Goal: Check status: Check status

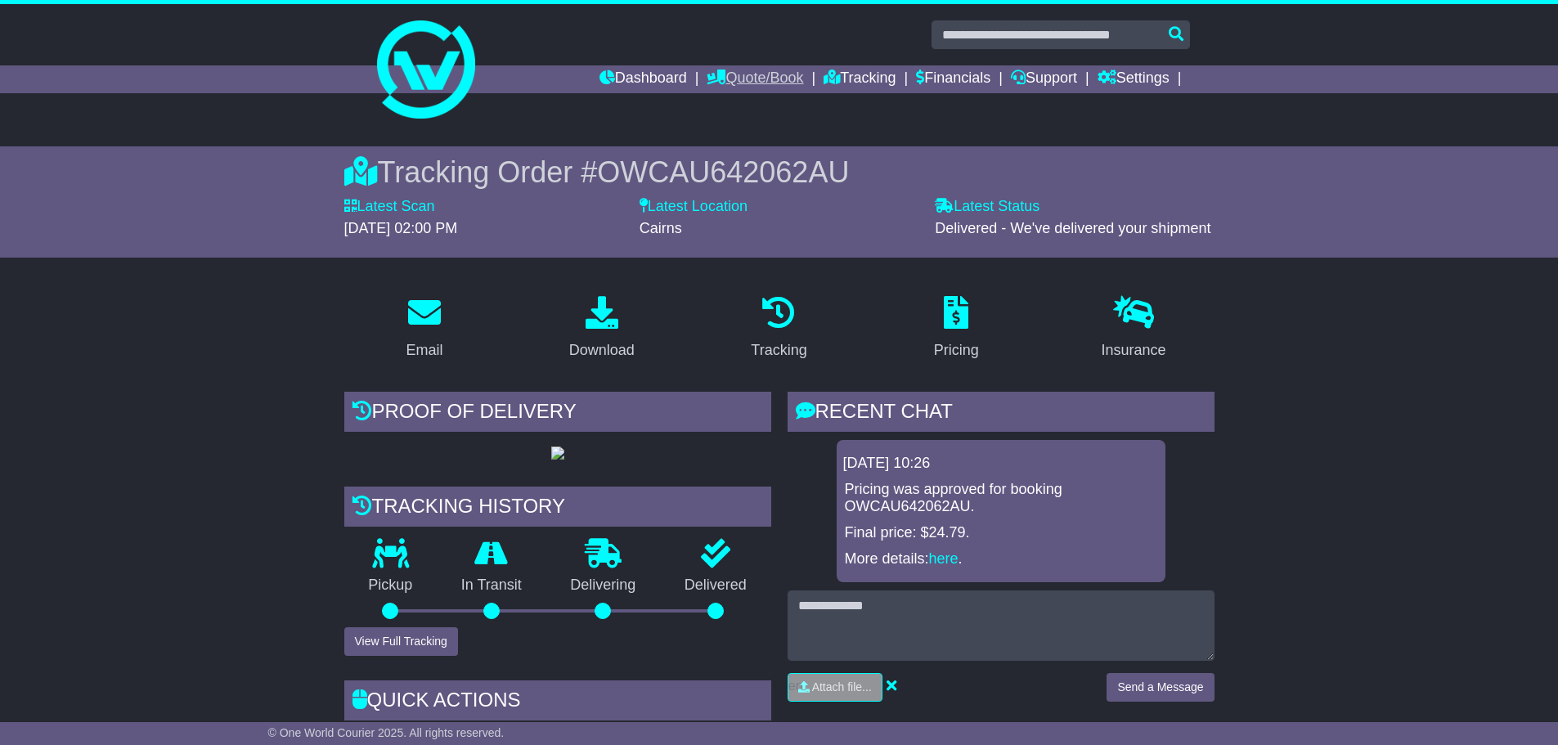
click at [748, 83] on link "Quote/Book" at bounding box center [755, 79] width 97 height 28
click at [734, 104] on link "Domestic" at bounding box center [771, 107] width 129 height 18
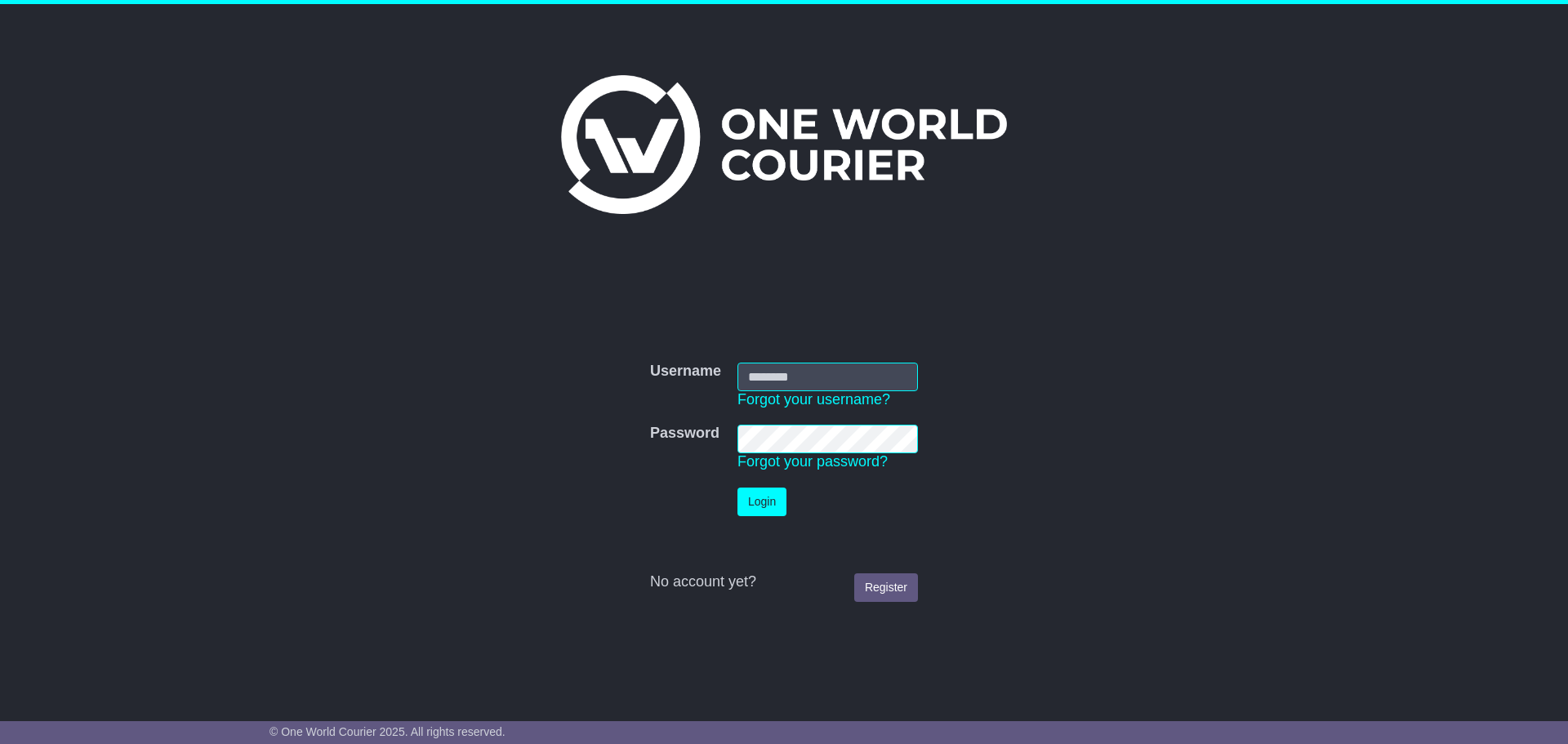
type input "**********"
click at [764, 503] on button "Login" at bounding box center [762, 501] width 49 height 29
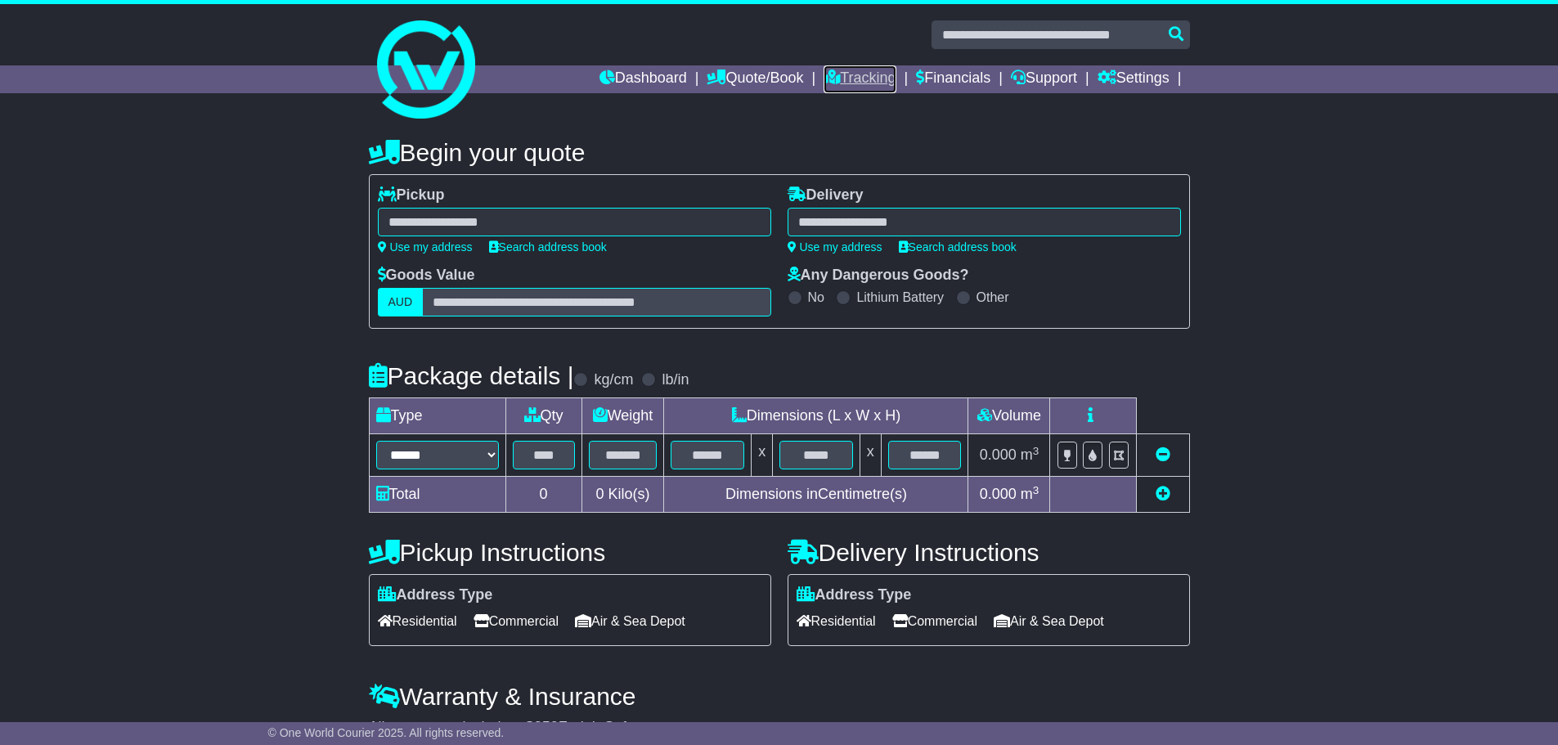
click at [859, 75] on link "Tracking" at bounding box center [860, 79] width 72 height 28
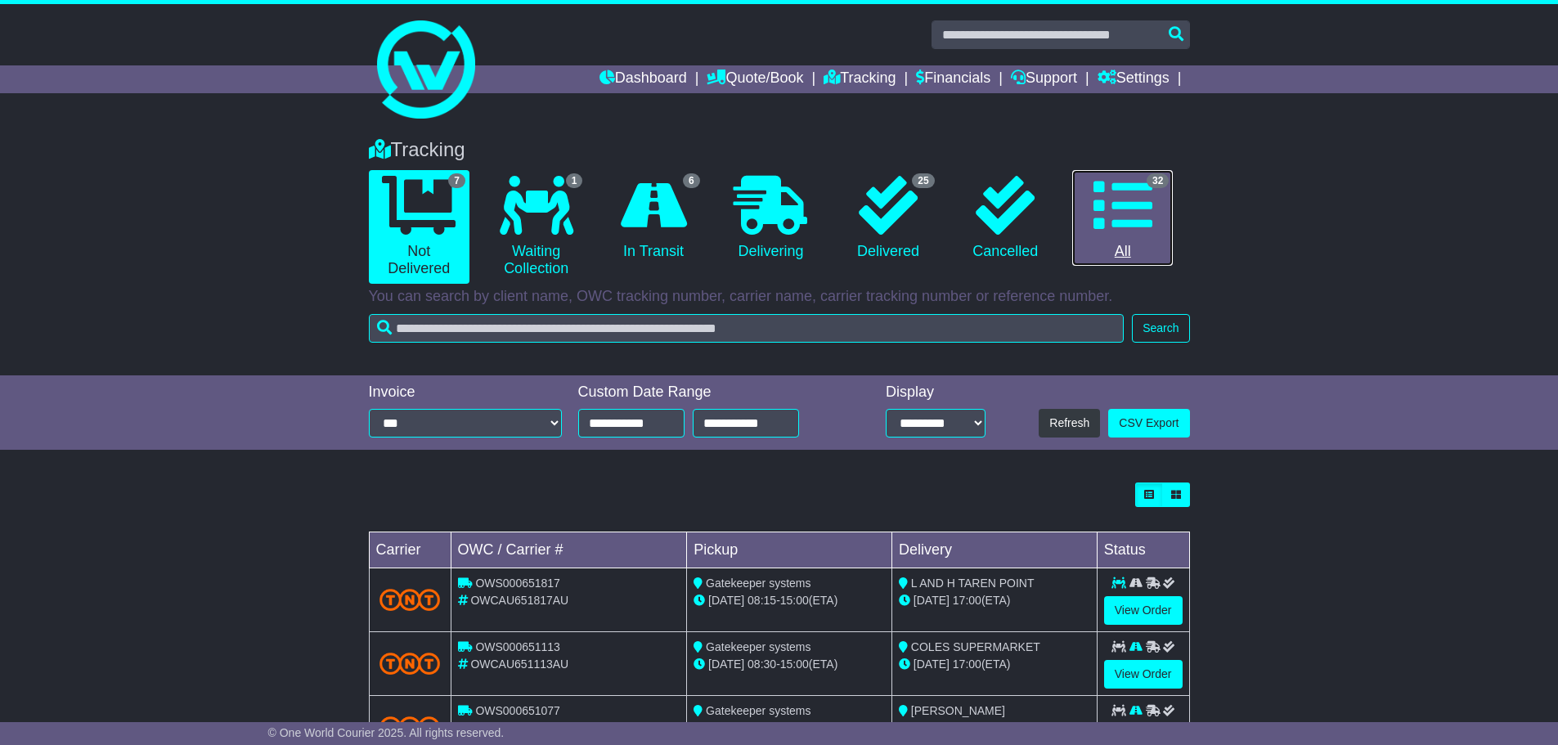
click at [1122, 222] on icon at bounding box center [1122, 205] width 59 height 59
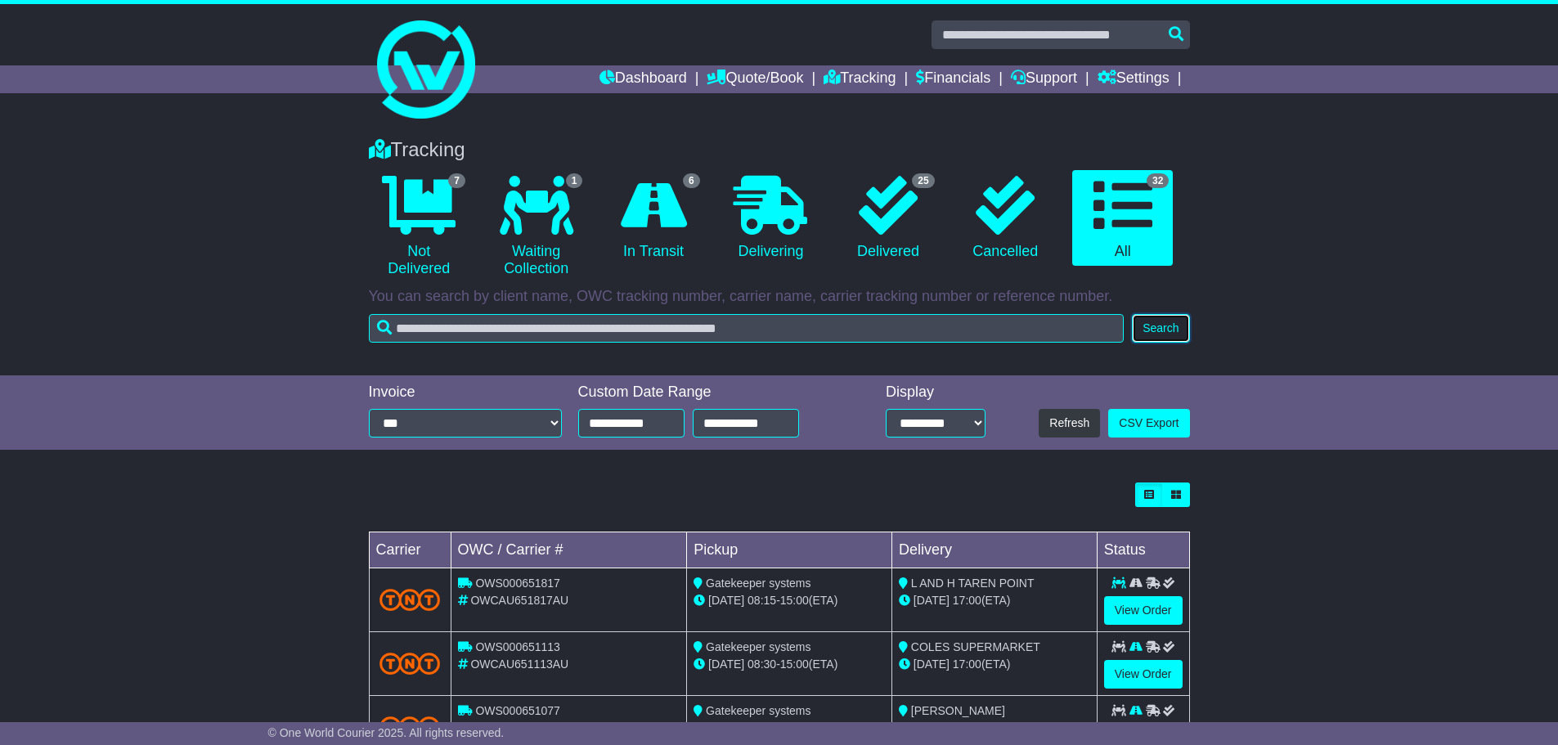
click at [1165, 331] on button "Search" at bounding box center [1160, 328] width 57 height 29
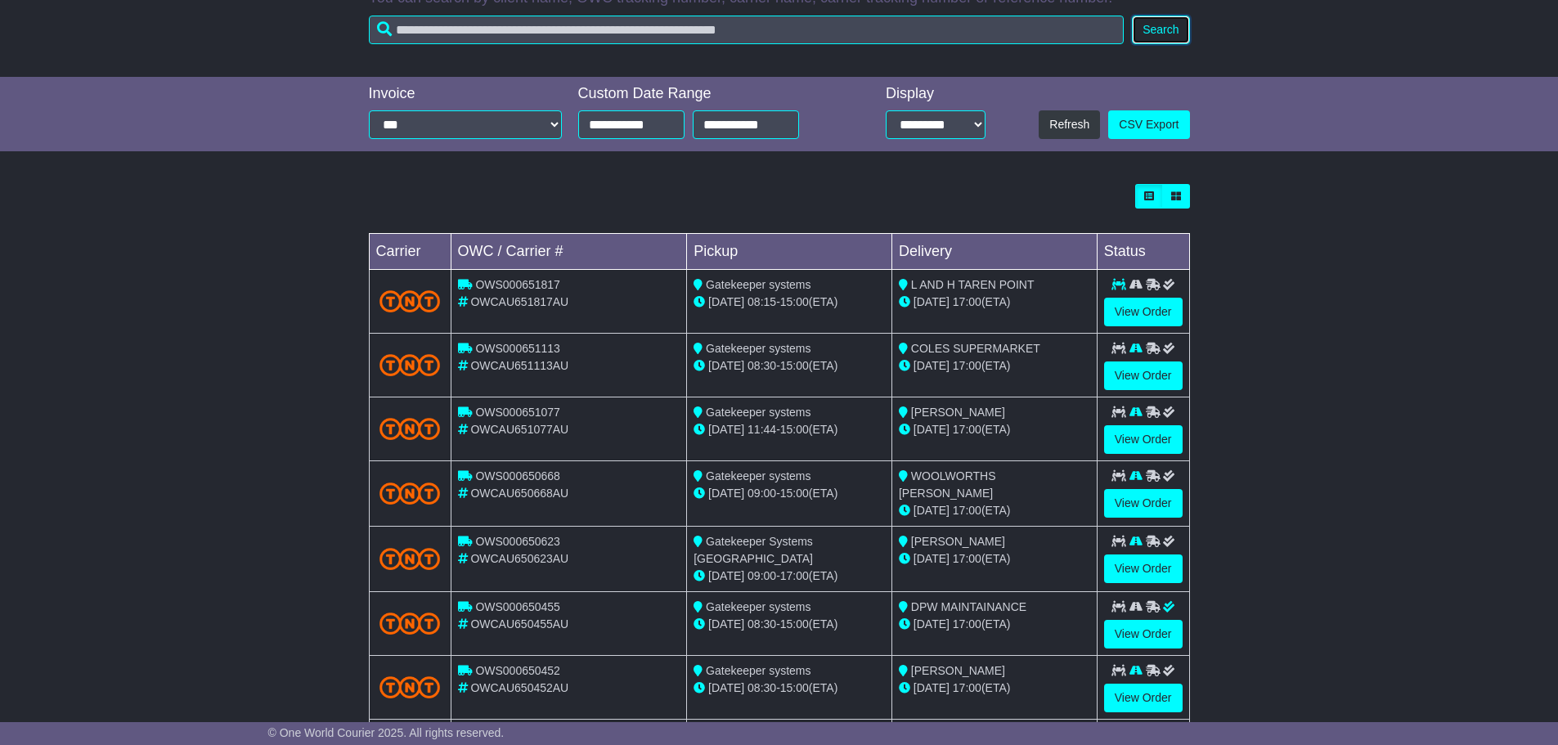
scroll to position [327, 0]
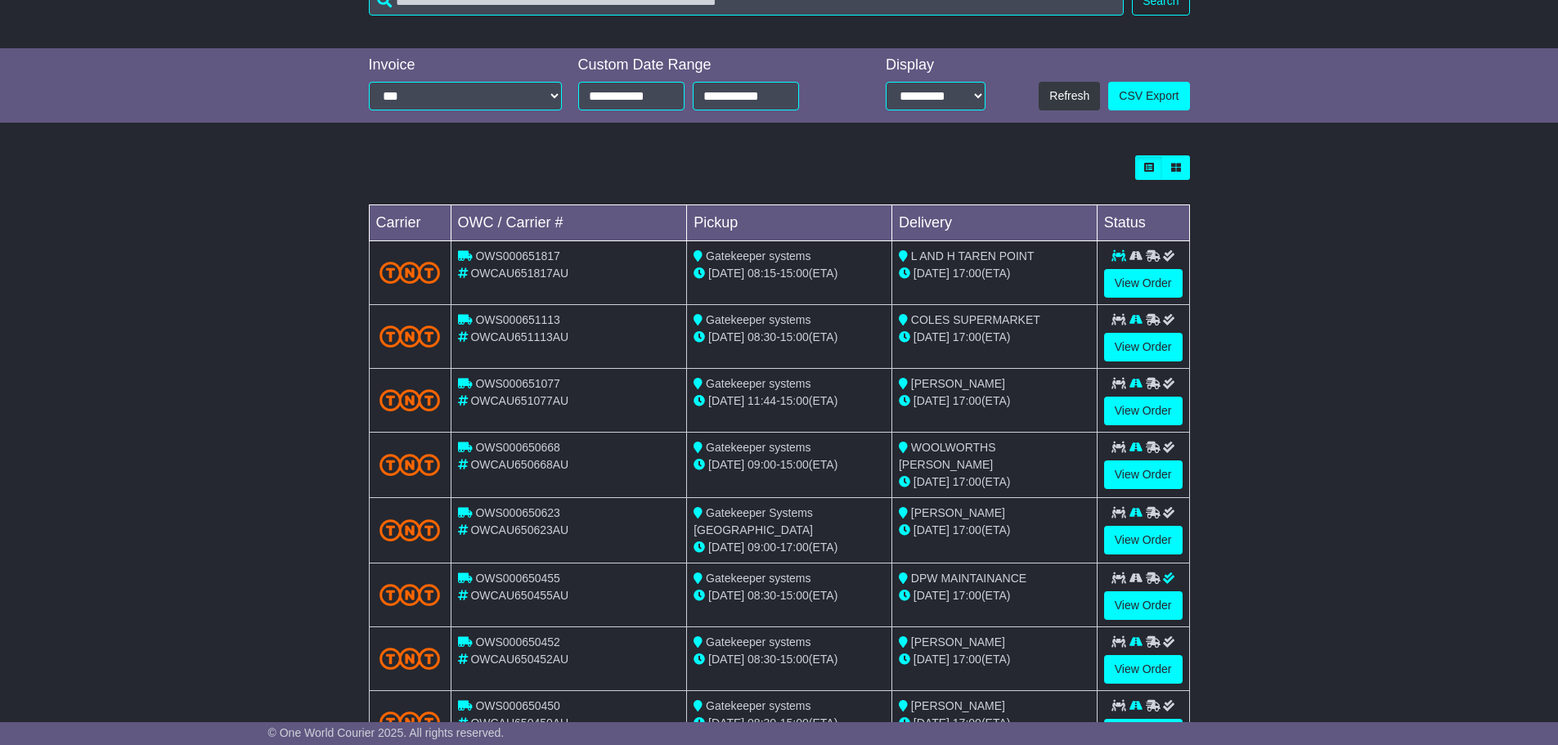
click at [1405, 302] on div "Loading... No bookings found Carrier OWC / Carrier # Pickup Delivery Status OWS…" at bounding box center [779, 500] width 1558 height 706
